Goal: Task Accomplishment & Management: Manage account settings

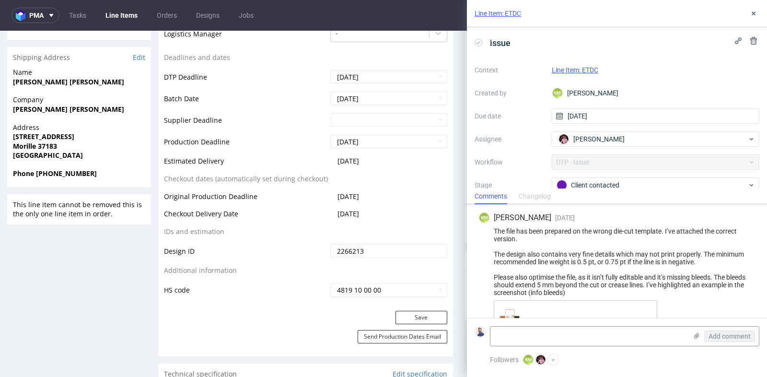
scroll to position [238, 0]
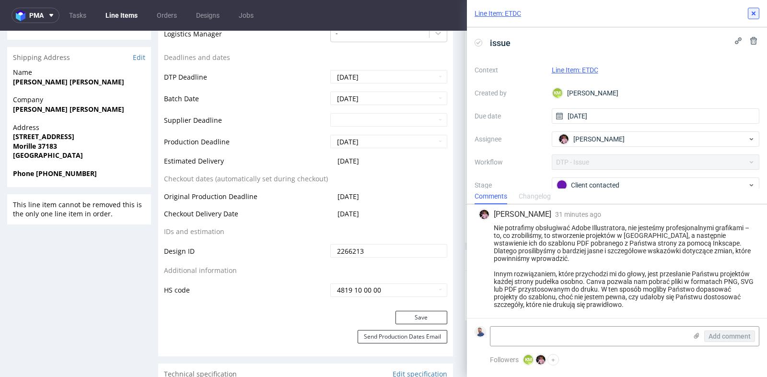
click at [755, 14] on use at bounding box center [754, 14] width 4 height 4
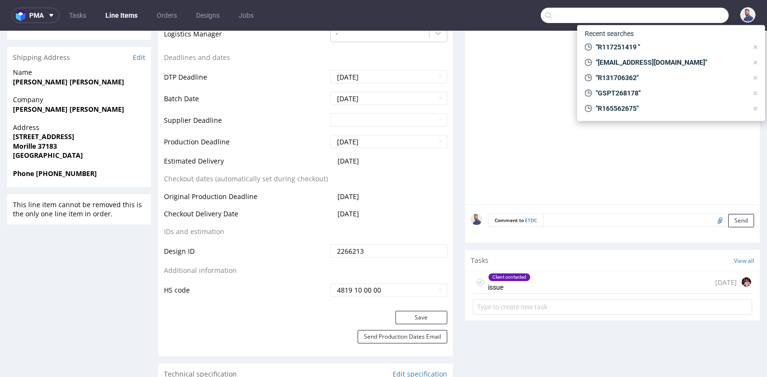
click at [702, 11] on input "text" at bounding box center [635, 15] width 188 height 15
paste input "[EMAIL_ADDRESS][DOMAIN_NAME]"
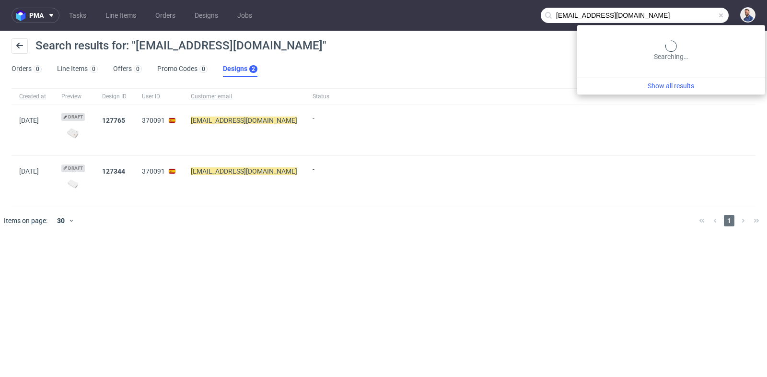
click at [683, 15] on input "[EMAIL_ADDRESS][DOMAIN_NAME]" at bounding box center [635, 15] width 188 height 15
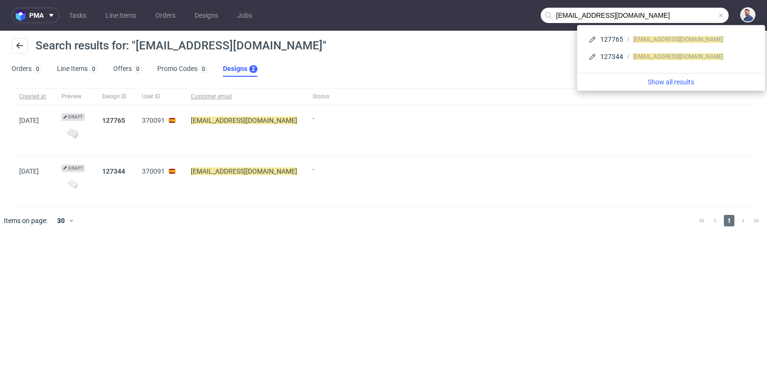
drag, startPoint x: 589, startPoint y: 15, endPoint x: 551, endPoint y: 13, distance: 37.9
click at [551, 13] on div "[EMAIL_ADDRESS][DOMAIN_NAME]" at bounding box center [635, 15] width 188 height 15
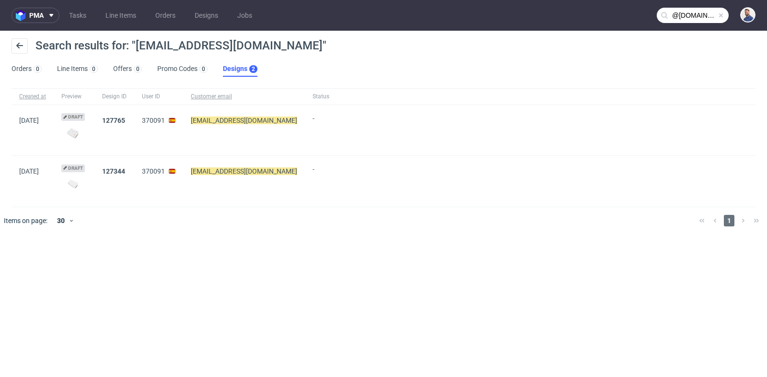
type input "@[DOMAIN_NAME]"
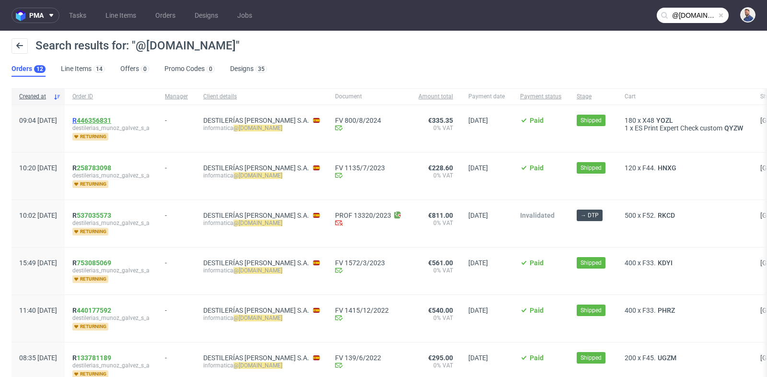
click at [111, 119] on link "446356831" at bounding box center [94, 121] width 35 height 8
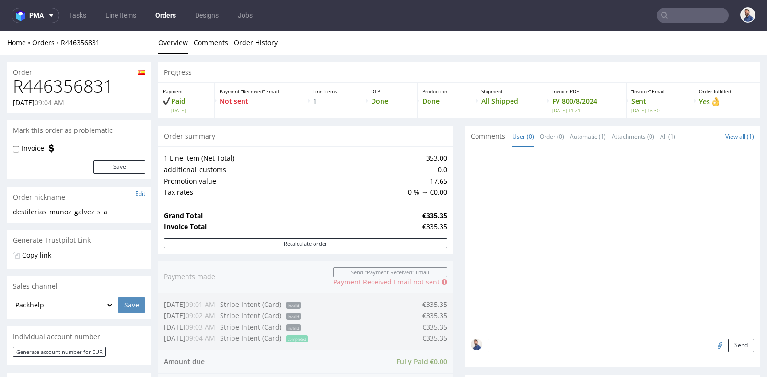
click at [399, 193] on td "Tax rates" at bounding box center [285, 193] width 242 height 12
click at [441, 202] on div "1 Line Item (Net Total) 353.00 additional_customs 0.0 Promotion value -17.65 Ta…" at bounding box center [305, 174] width 295 height 57
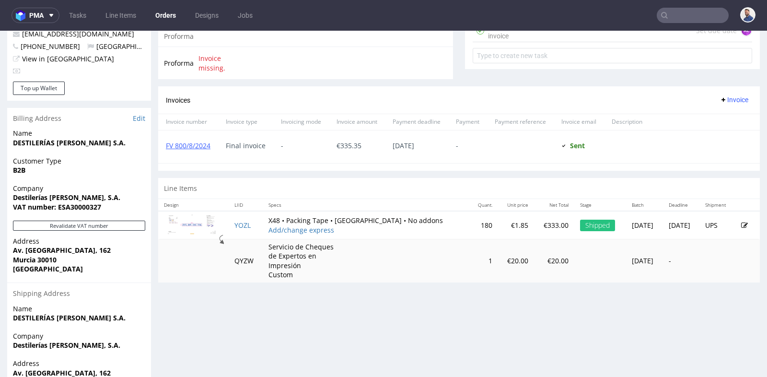
scroll to position [384, 0]
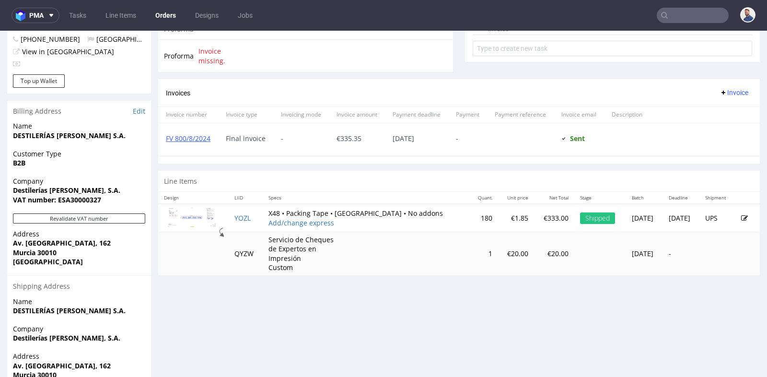
type input "@[DOMAIN_NAME]"
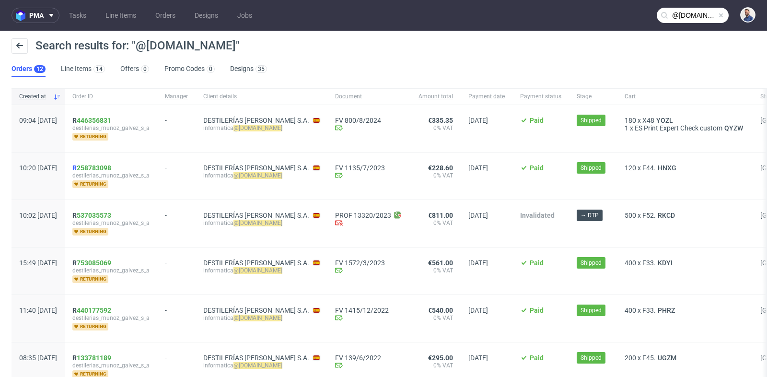
click at [111, 165] on link "258783098" at bounding box center [94, 168] width 35 height 8
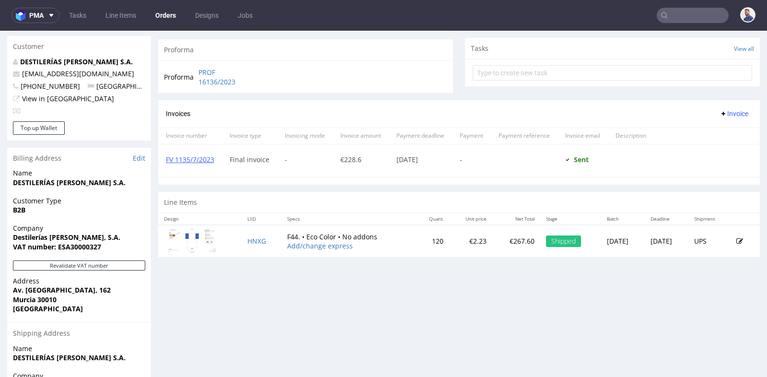
scroll to position [341, 0]
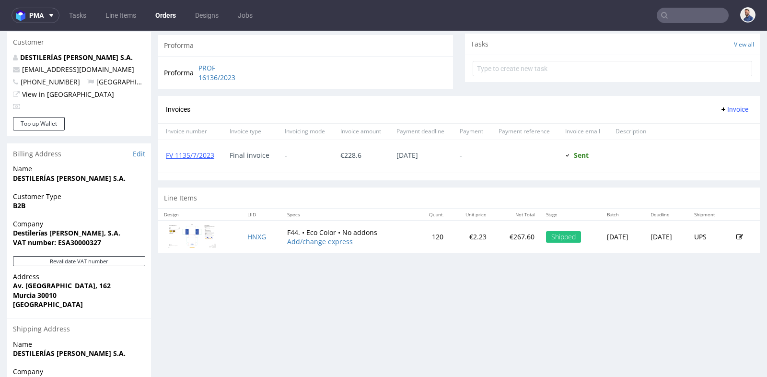
type input "@[DOMAIN_NAME]"
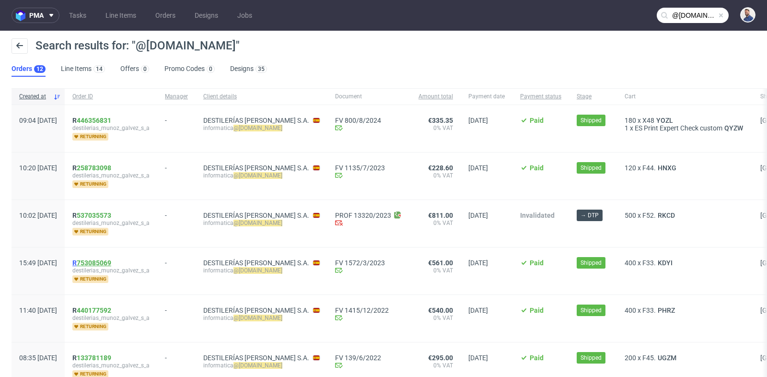
click at [111, 260] on link "753085069" at bounding box center [94, 263] width 35 height 8
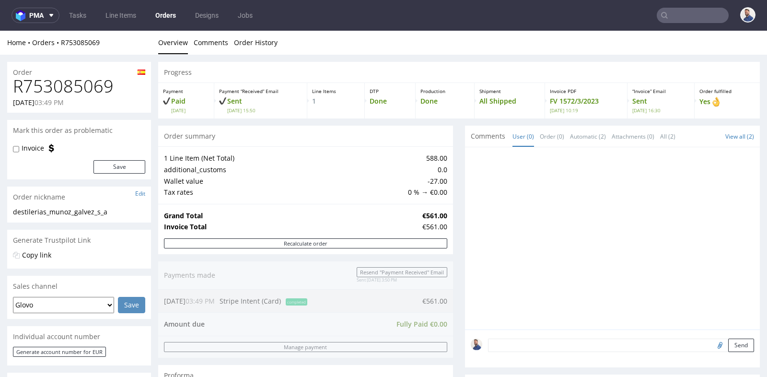
scroll to position [2, 0]
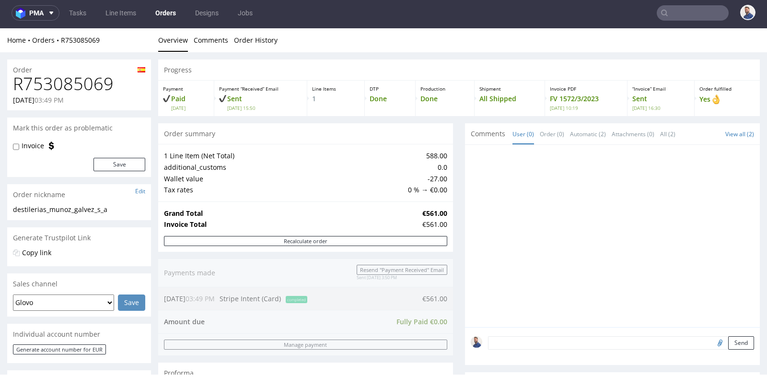
click at [449, 263] on div "Progress Payment Paid [DATE] Payment “Received” Email Sent [DATE] 15:50 Line It…" at bounding box center [459, 326] width 602 height 534
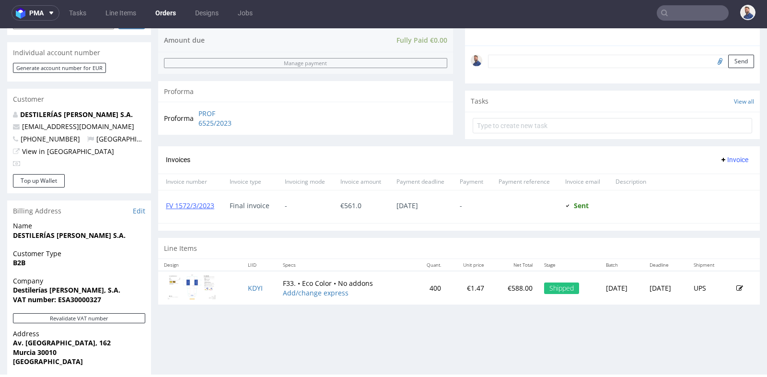
scroll to position [298, 0]
